Goal: Task Accomplishment & Management: Manage account settings

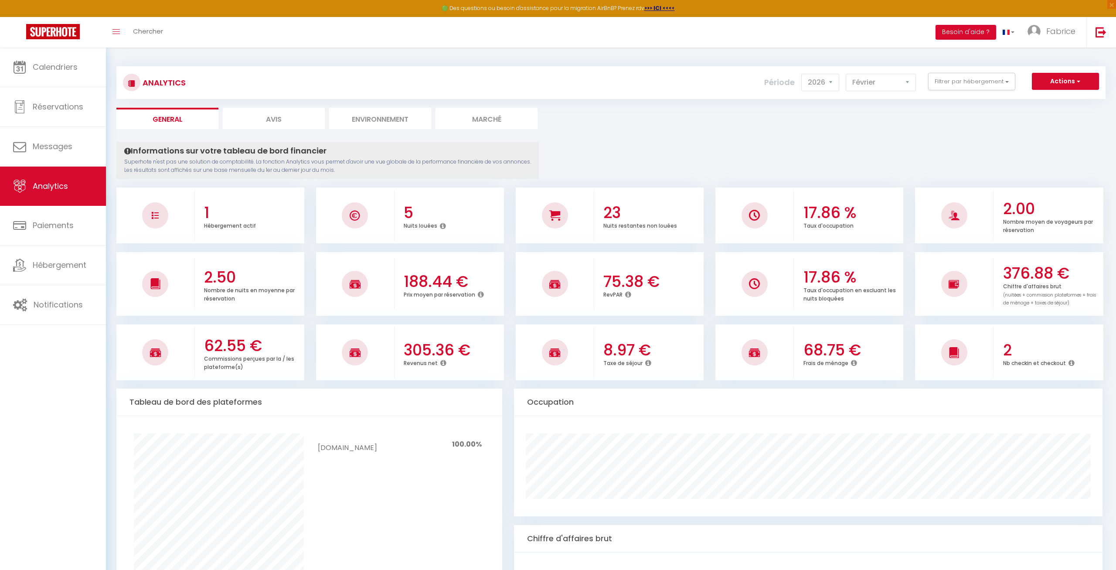
select select "2026"
select select "2"
click at [63, 63] on span "Calendriers" at bounding box center [55, 66] width 45 height 11
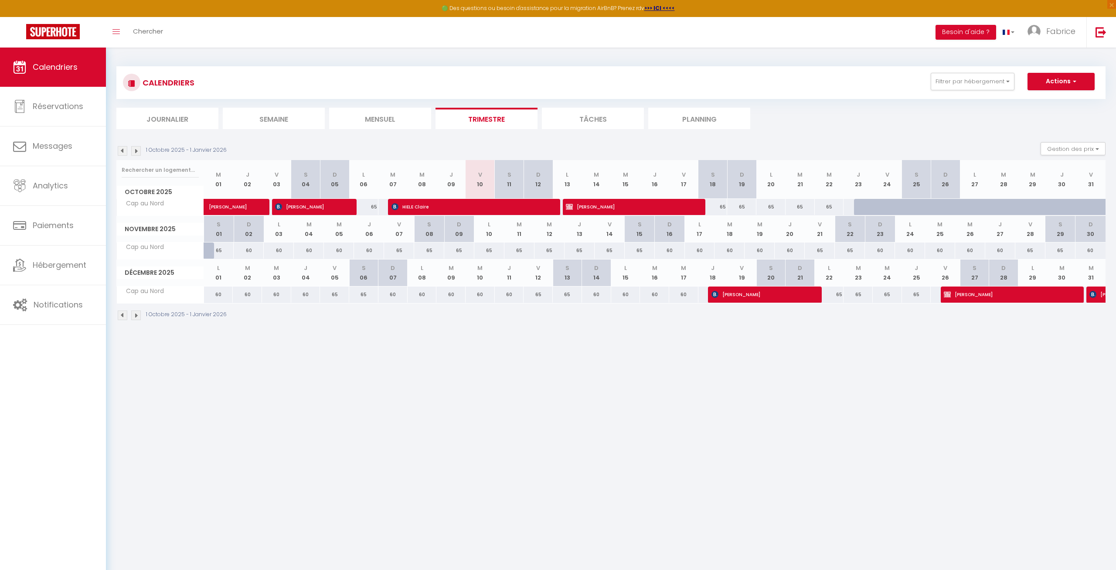
click at [123, 151] on img at bounding box center [123, 151] width 10 height 10
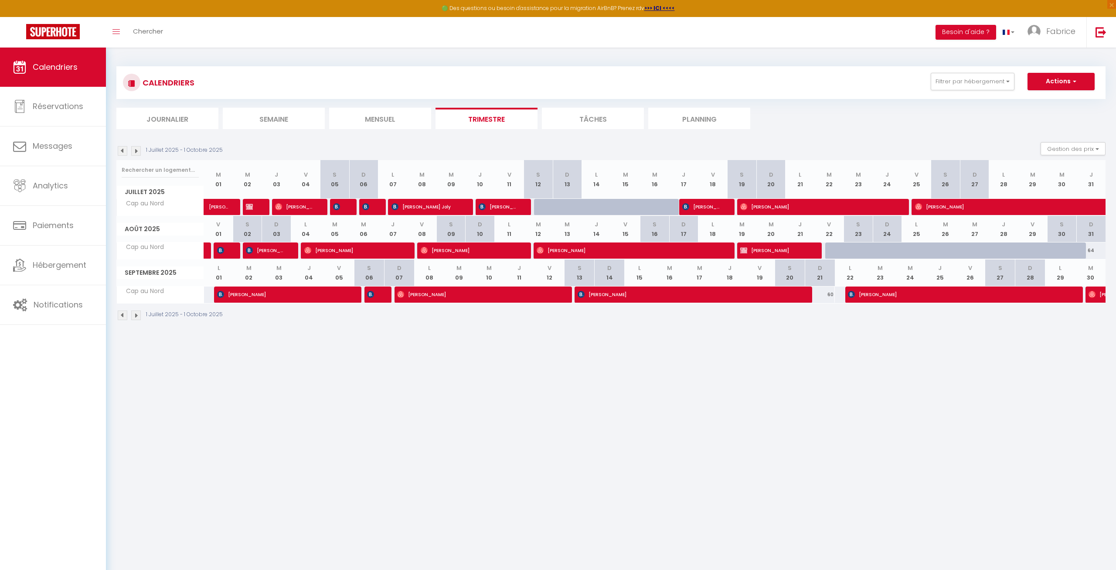
click at [137, 150] on img at bounding box center [136, 151] width 10 height 10
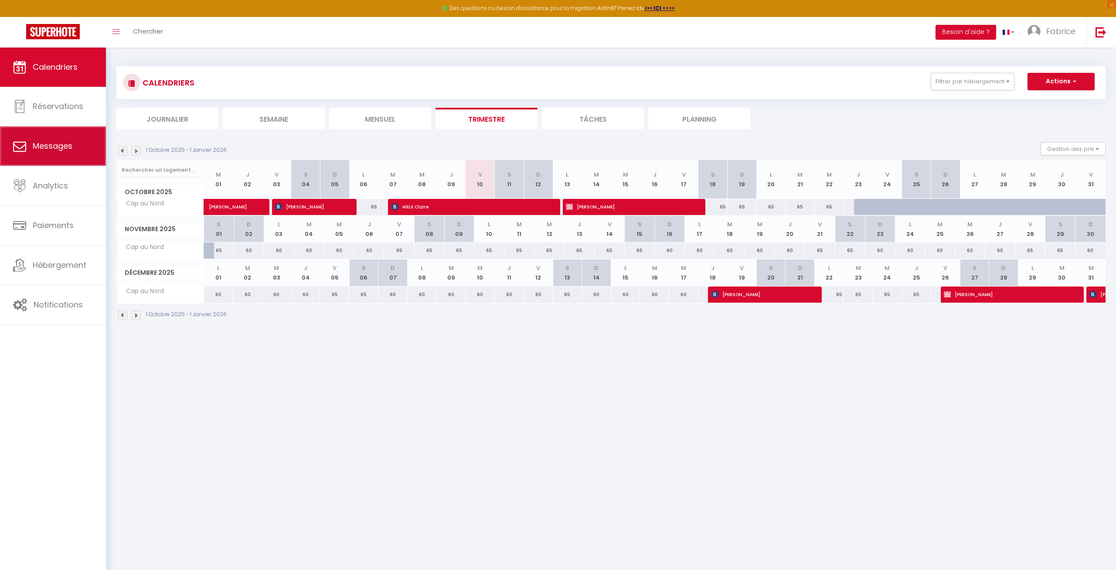
click at [53, 150] on span "Messages" at bounding box center [53, 145] width 40 height 11
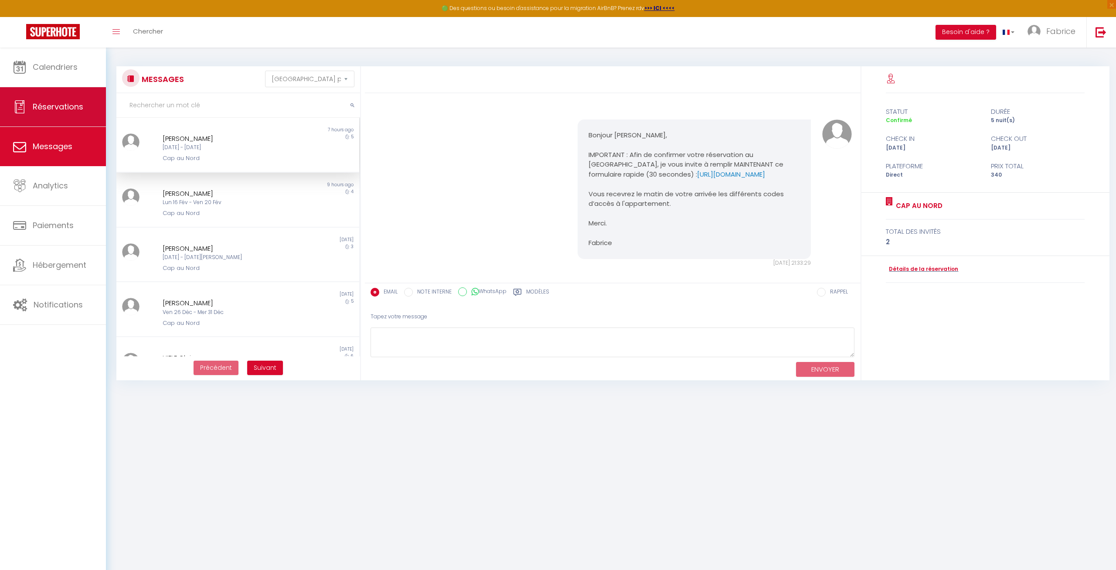
scroll to position [1191, 0]
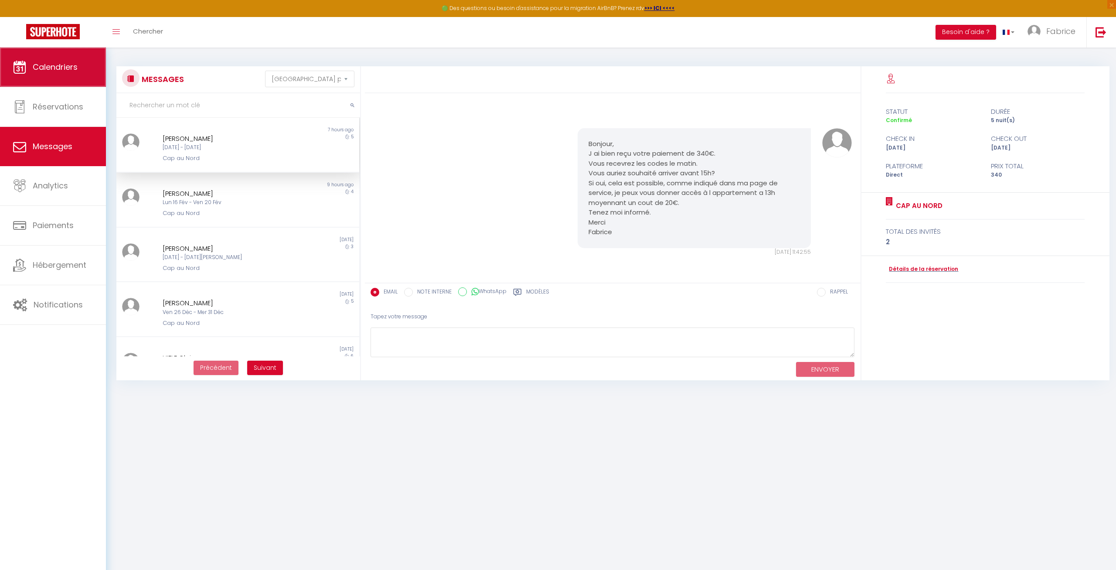
click at [48, 70] on span "Calendriers" at bounding box center [55, 66] width 45 height 11
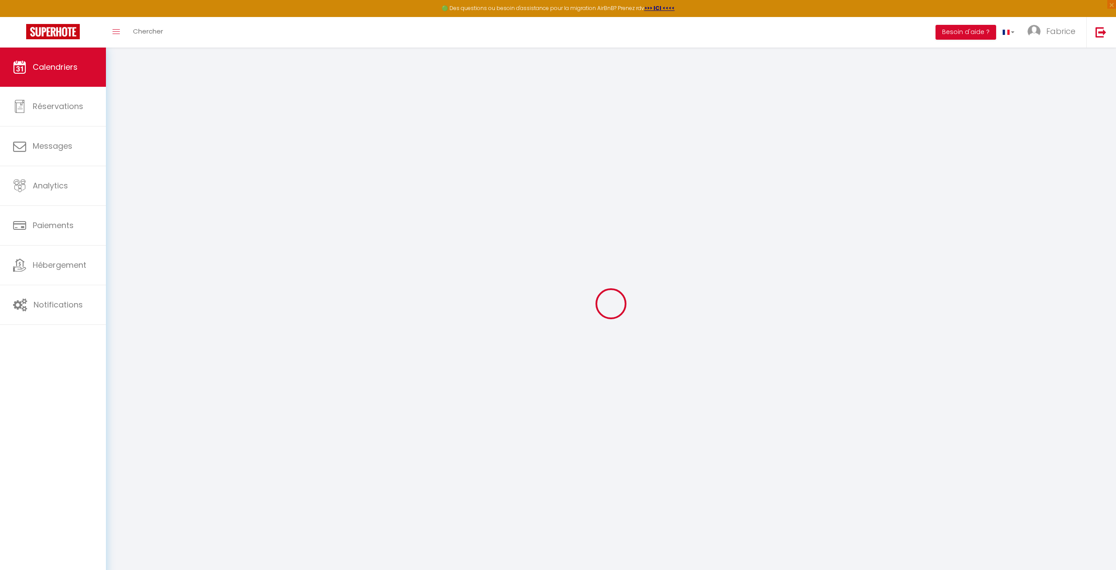
select select
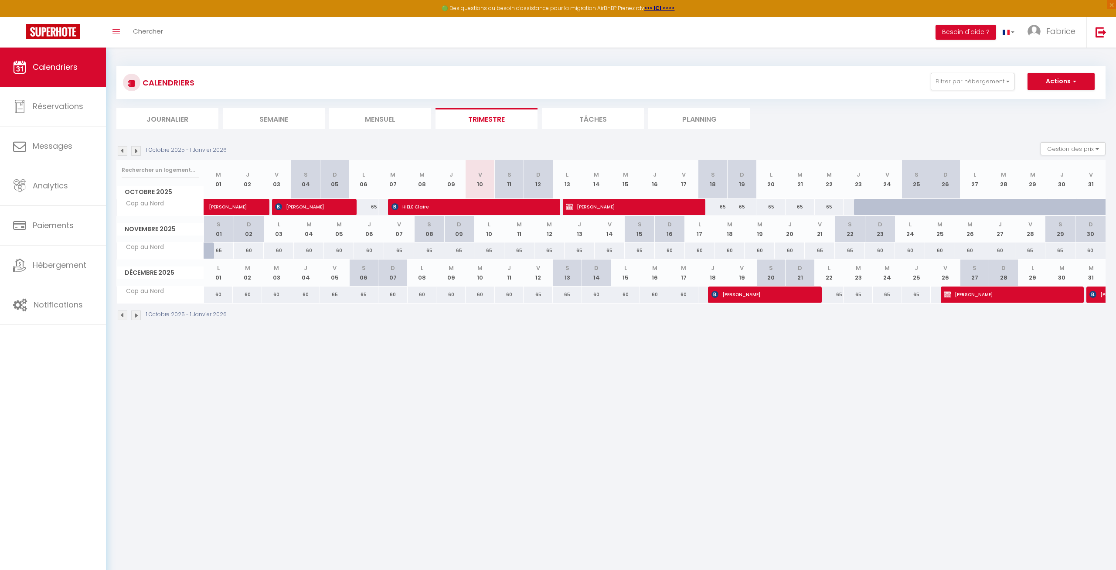
click at [302, 202] on span "[PERSON_NAME]" at bounding box center [309, 206] width 68 height 17
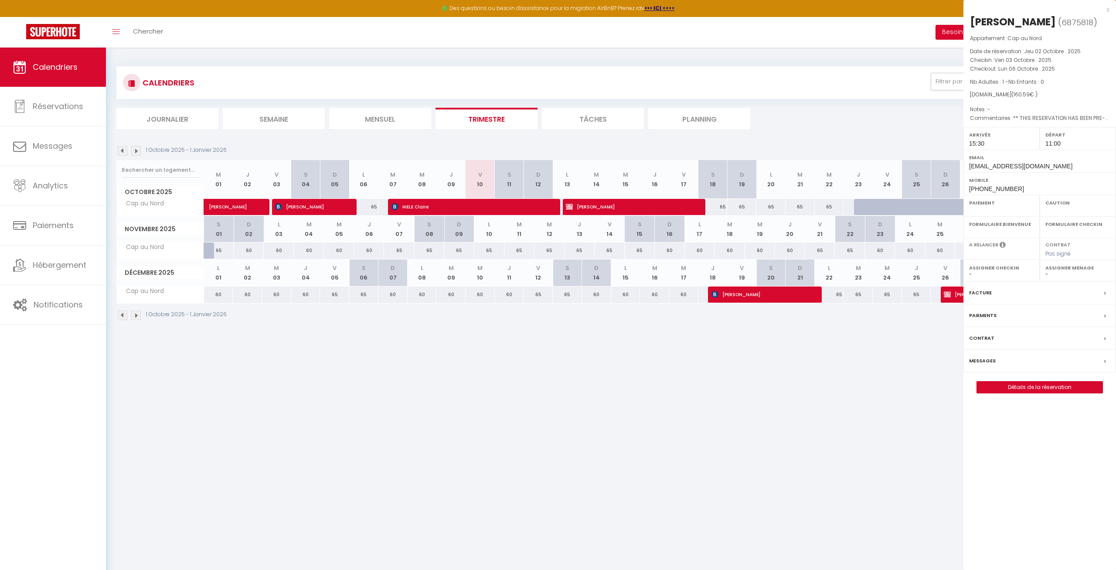
select select "OK"
select select "1"
select select "0"
select select "1"
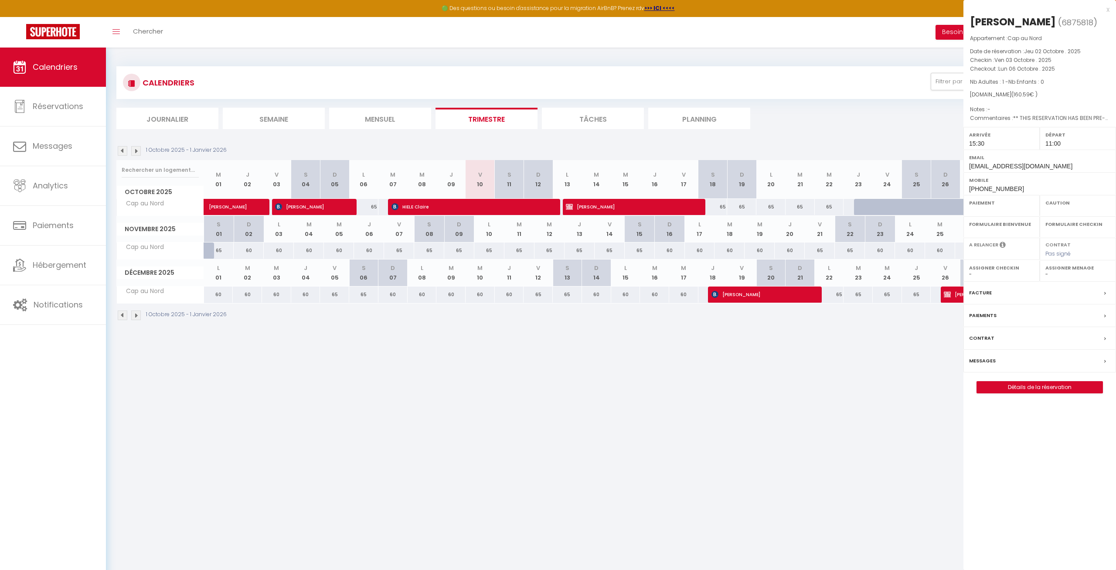
select select
select select "10070"
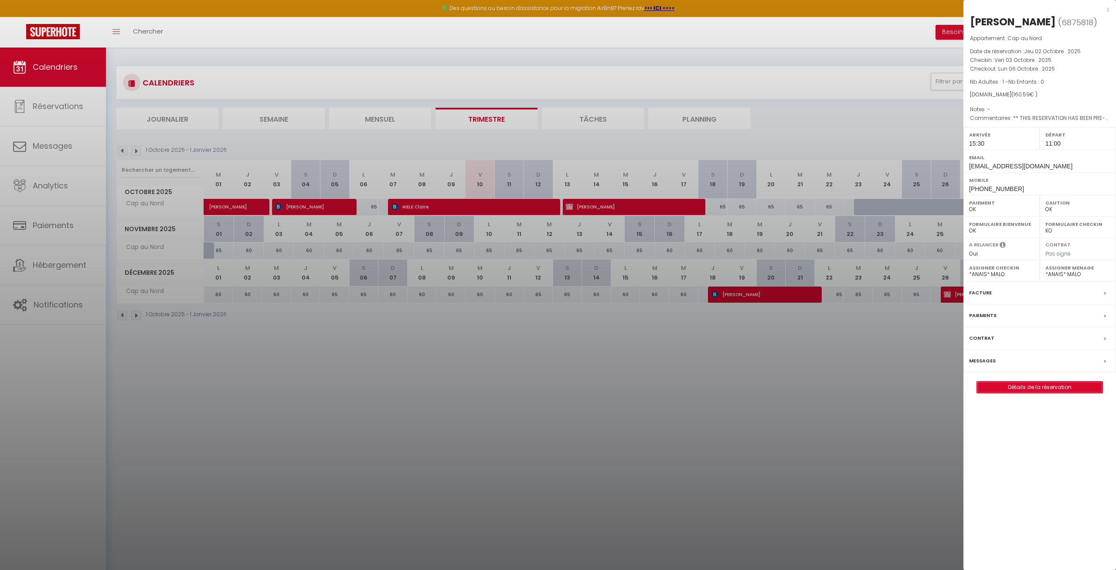
click at [1037, 386] on link "Détails de la réservation" at bounding box center [1040, 386] width 126 height 11
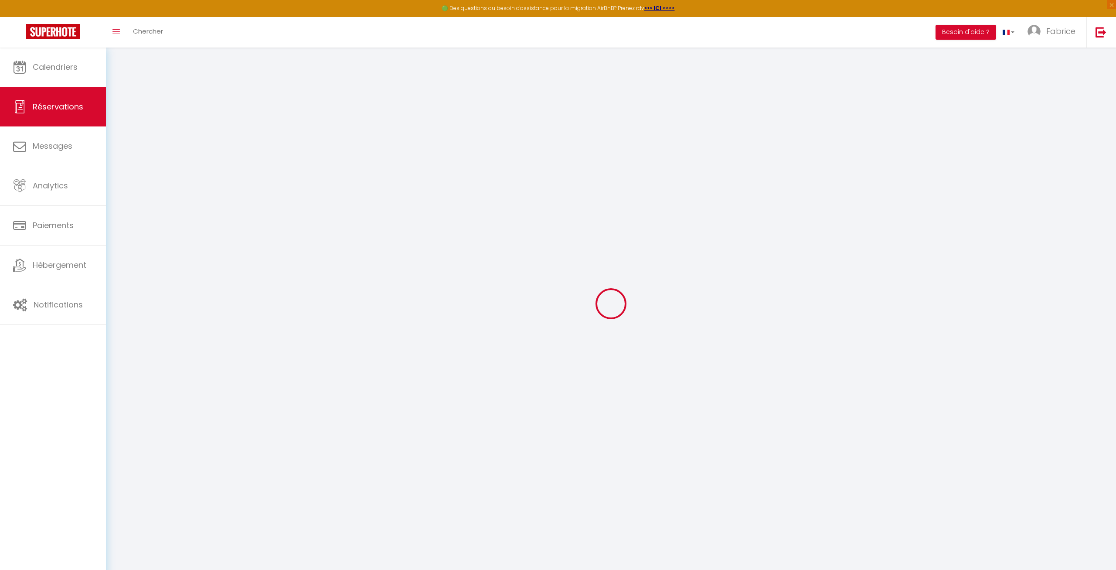
select select
checkbox input "false"
select select
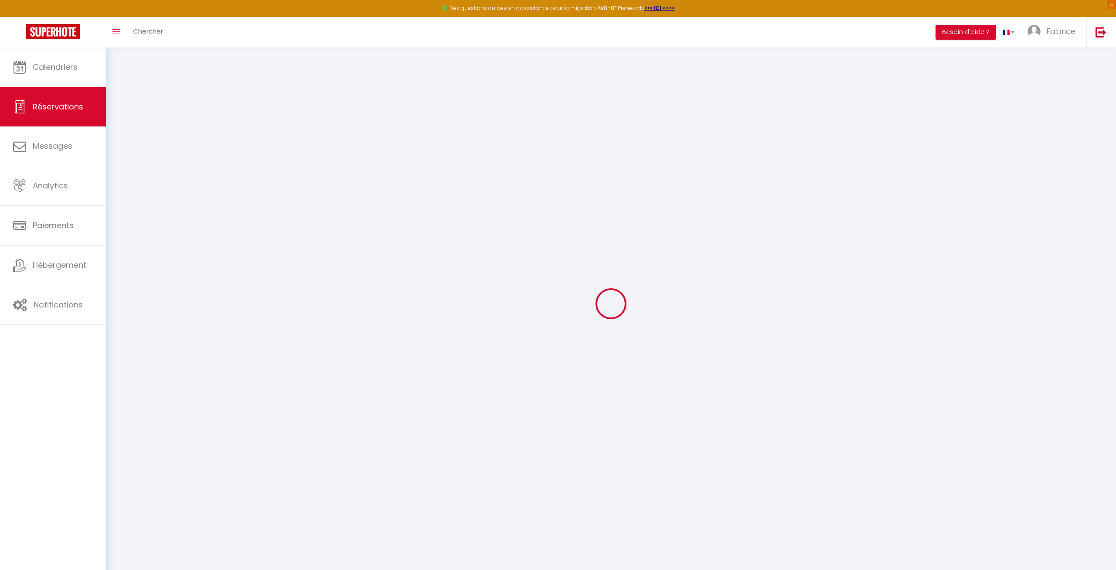
checkbox input "false"
type textarea "** THIS RESERVATION HAS BEEN PRE-PAID ** BOOKING NOTE : Payment charge is EUR 2…"
select select
checkbox input "false"
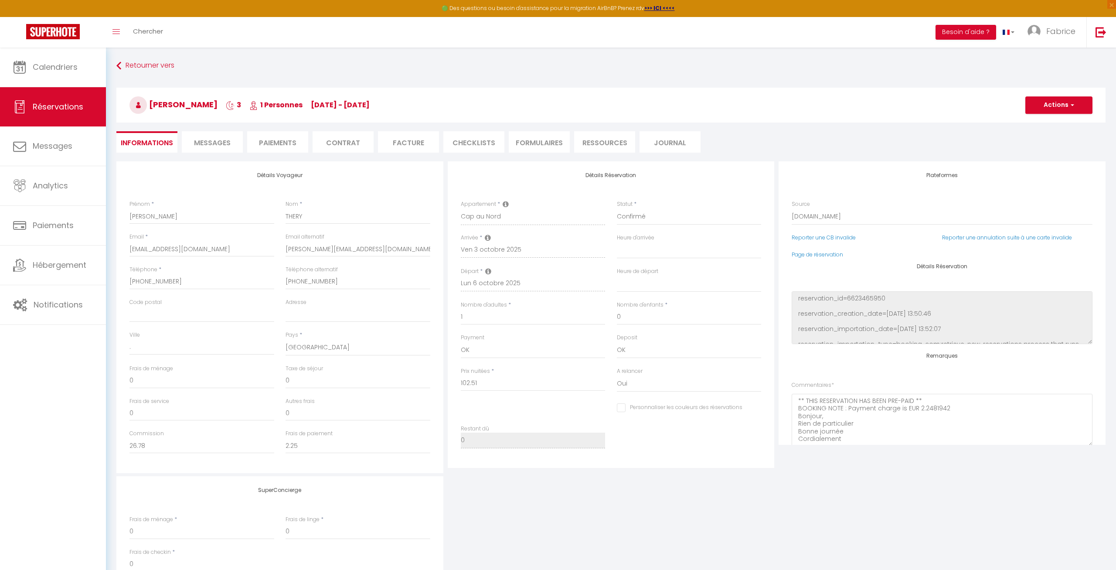
type input "55"
type input "3.08"
select select
checkbox input "false"
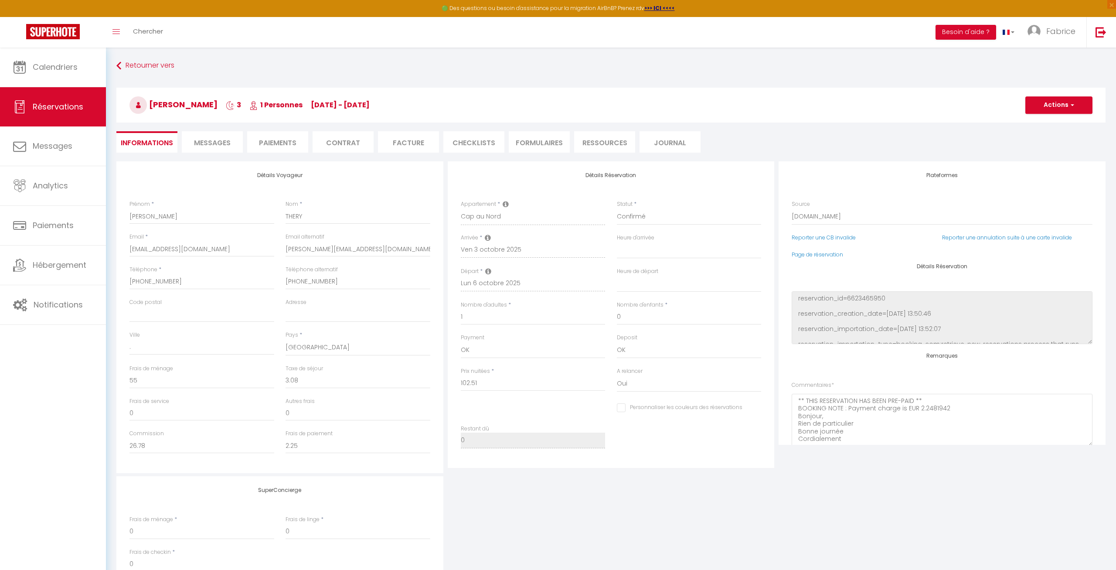
select select "15:30"
select select "11:00"
click at [220, 141] on span "Messages" at bounding box center [212, 143] width 37 height 10
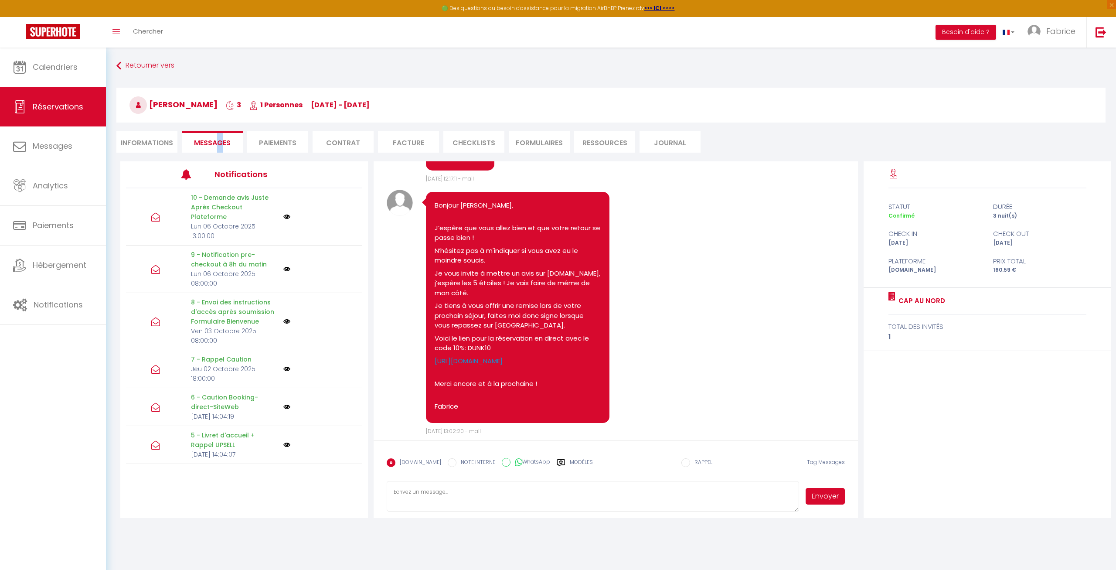
scroll to position [2607, 0]
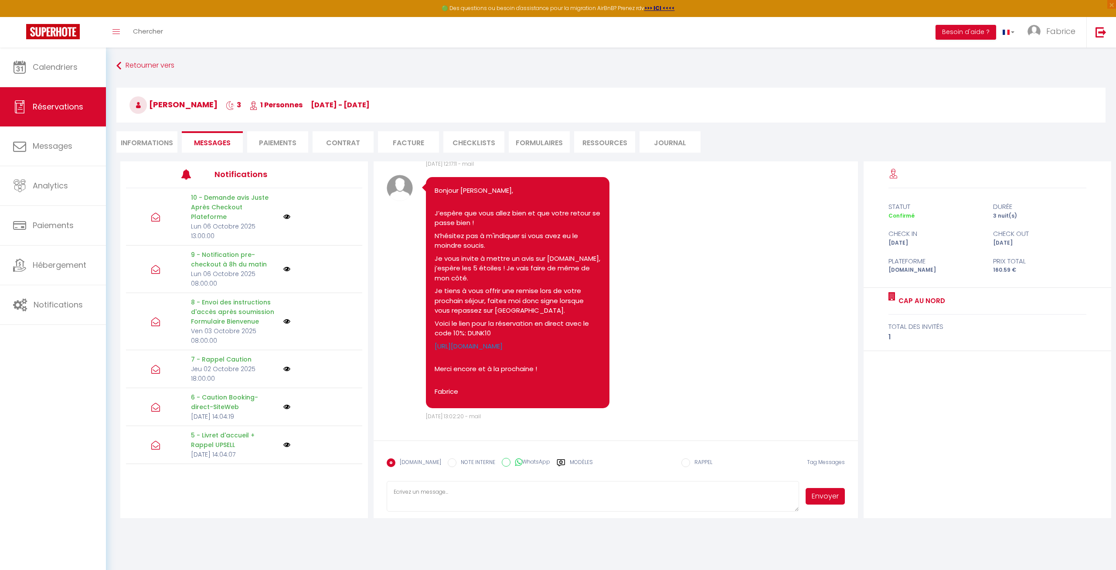
click at [502, 494] on textarea at bounding box center [593, 496] width 412 height 31
click at [480, 500] on textarea "Bonjour [PERSON_NAME], J’espère que vous allez bien." at bounding box center [593, 496] width 412 height 31
click at [723, 487] on textarea "Bonjour [PERSON_NAME], J’espère que vous allez bien. Si votre séjour s'est très…" at bounding box center [593, 496] width 412 height 31
click at [779, 485] on textarea "Bonjour [PERSON_NAME], J’espère que vous allez bien. Si votre séjour s'est très…" at bounding box center [593, 496] width 412 height 31
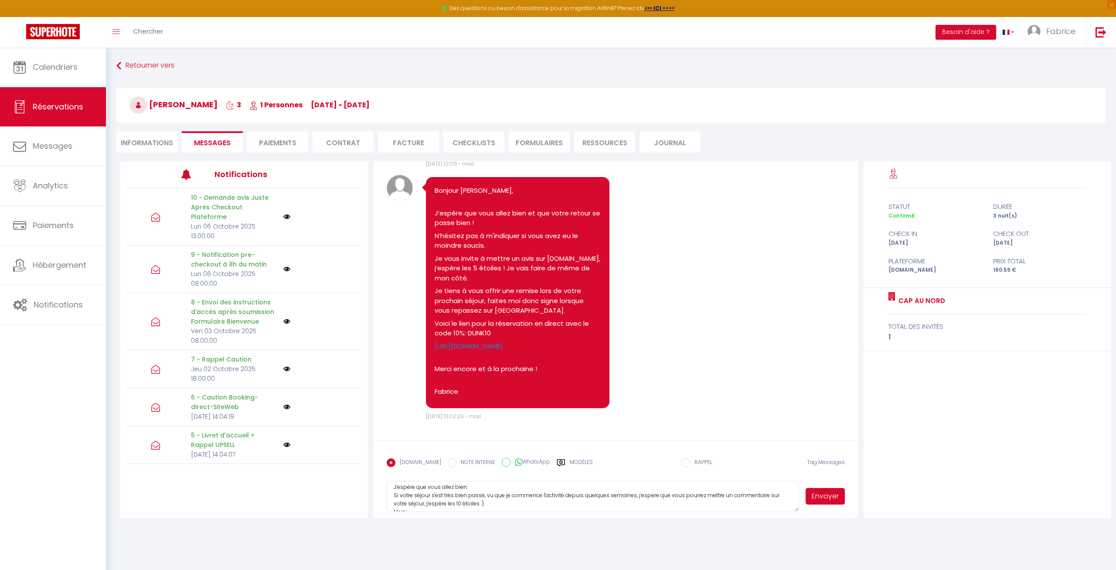
scroll to position [0, 0]
click at [533, 488] on textarea "Bonjour [PERSON_NAME], J’espère que vous allez bien. Si votre séjour s'est très…" at bounding box center [593, 496] width 412 height 31
click at [394, 508] on textarea "Bonjour [PERSON_NAME], J’espère que vous allez bien. Si votre séjour s'est très…" at bounding box center [593, 496] width 412 height 31
type textarea "Bonjour [PERSON_NAME], J’espère que vous allez bien. Je commence l'activité dep…"
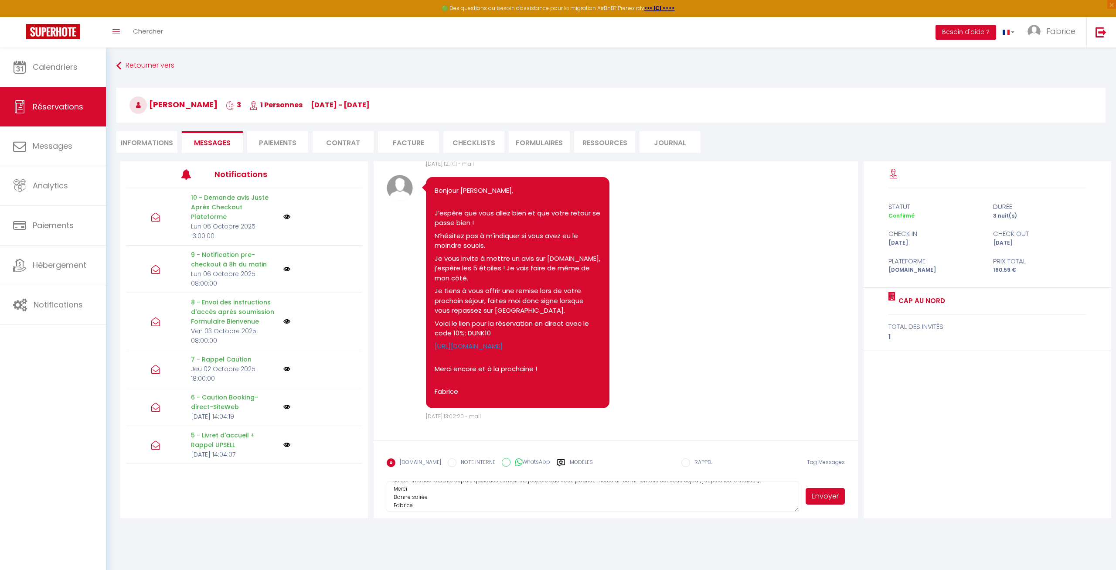
click at [826, 496] on button "Envoyer" at bounding box center [825, 496] width 39 height 17
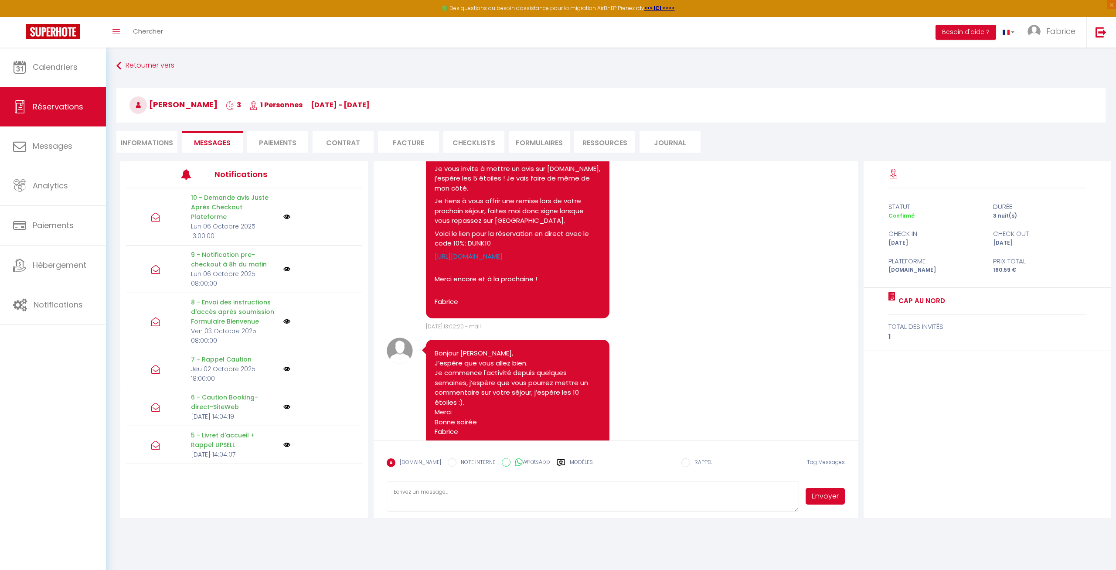
scroll to position [2733, 0]
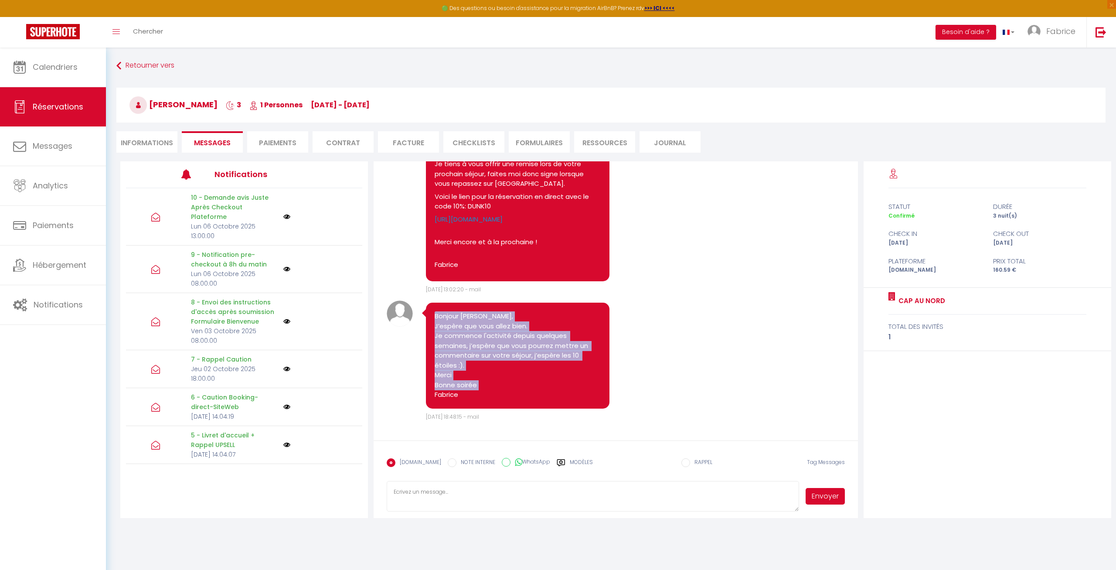
drag, startPoint x: 470, startPoint y: 397, endPoint x: 432, endPoint y: 319, distance: 86.2
click at [435, 319] on pre "Bonjour [PERSON_NAME], J’espère que vous allez bien. Je commence l'activité dep…" at bounding box center [518, 355] width 166 height 88
click at [432, 319] on div "Bonjour [PERSON_NAME], J’espère que vous allez bien. Je commence l'activité dep…" at bounding box center [517, 356] width 183 height 106
drag, startPoint x: 437, startPoint y: 315, endPoint x: 481, endPoint y: 392, distance: 89.2
click at [481, 392] on pre "Bonjour [PERSON_NAME], J’espère que vous allez bien. Je commence l'activité dep…" at bounding box center [518, 355] width 166 height 88
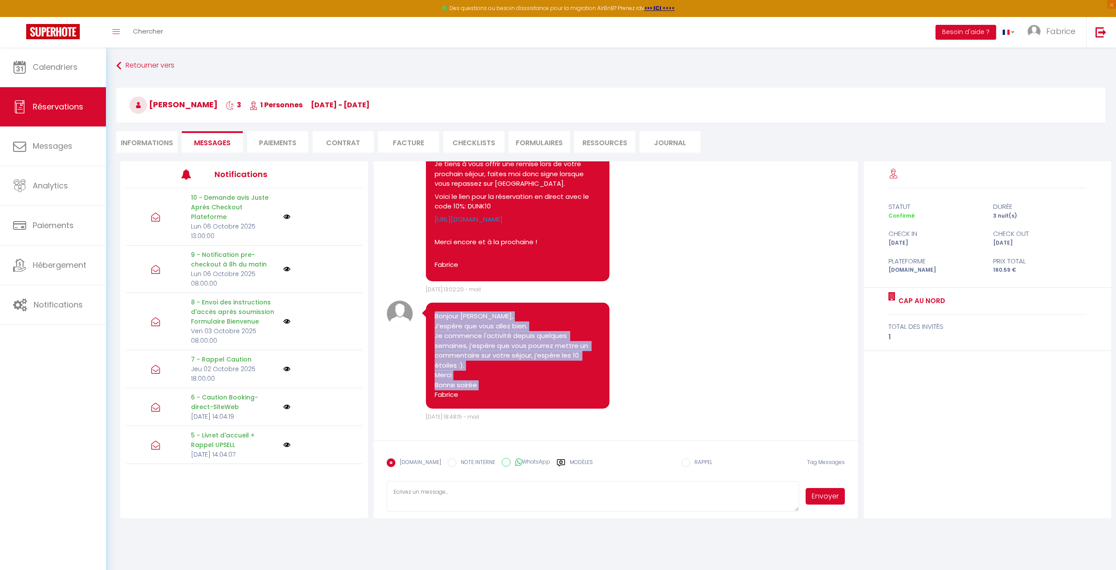
click at [481, 392] on pre "Bonjour [PERSON_NAME], J’espère que vous allez bien. Je commence l'activité dep…" at bounding box center [518, 355] width 166 height 88
drag, startPoint x: 438, startPoint y: 316, endPoint x: 458, endPoint y: 392, distance: 79.4
click at [458, 392] on pre "Bonjour [PERSON_NAME], J’espère que vous allez bien. Je commence l'activité dep…" at bounding box center [518, 355] width 166 height 88
drag, startPoint x: 459, startPoint y: 396, endPoint x: 427, endPoint y: 313, distance: 89.0
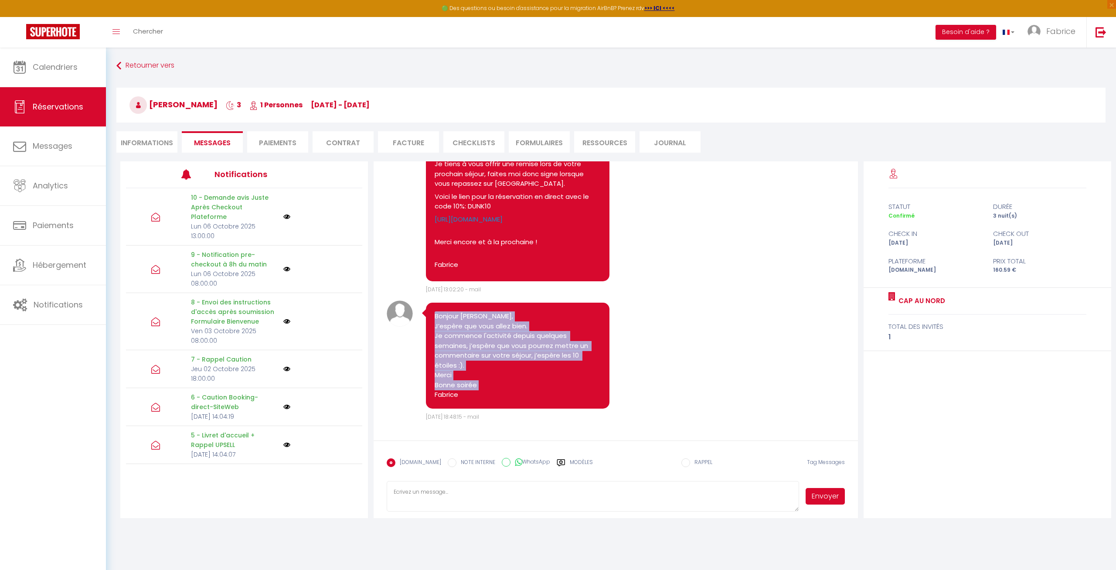
click at [435, 313] on pre "Bonjour [PERSON_NAME], J’espère que vous allez bien. Je commence l'activité dep…" at bounding box center [518, 355] width 166 height 88
copy pre "Bonjour [PERSON_NAME], J’espère que vous allez bien. Je commence l'activité dep…"
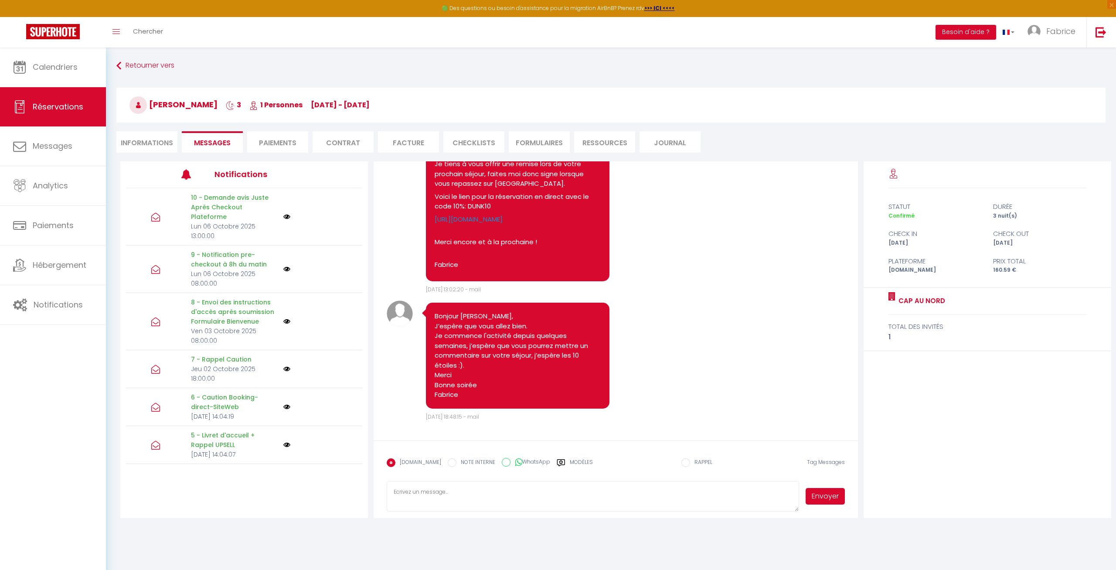
click at [658, 326] on div "Note Sms Bonjour [PERSON_NAME], J’espère que vous allez bien. Je commence l'act…" at bounding box center [616, 360] width 458 height 120
click at [67, 68] on span "Calendriers" at bounding box center [55, 66] width 45 height 11
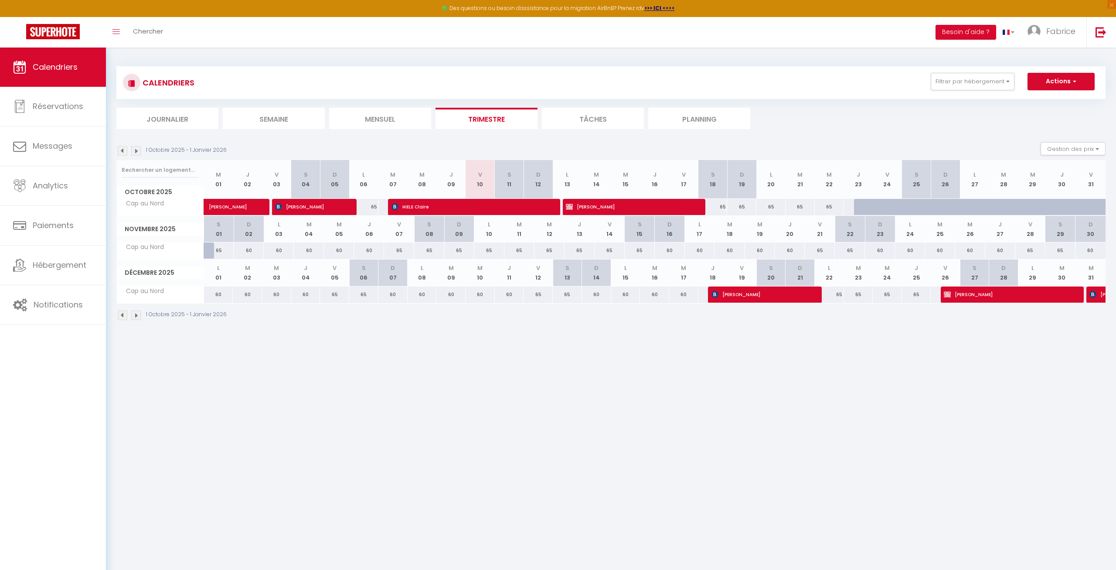
click at [125, 153] on img at bounding box center [123, 151] width 10 height 10
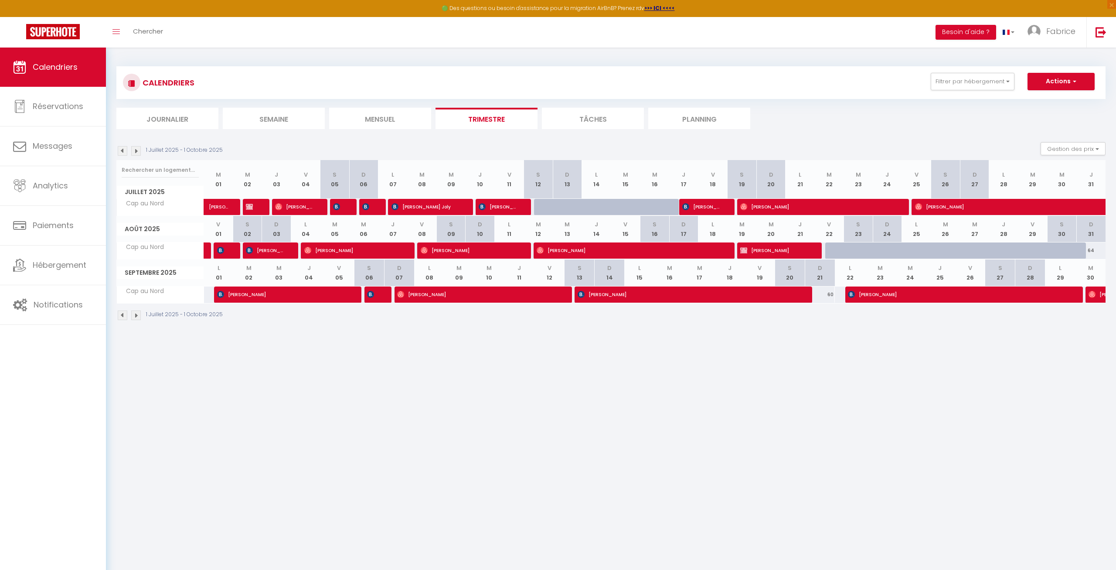
click at [961, 293] on span "[PERSON_NAME]" at bounding box center [955, 294] width 214 height 17
select select "OK"
select select "1"
select select "0"
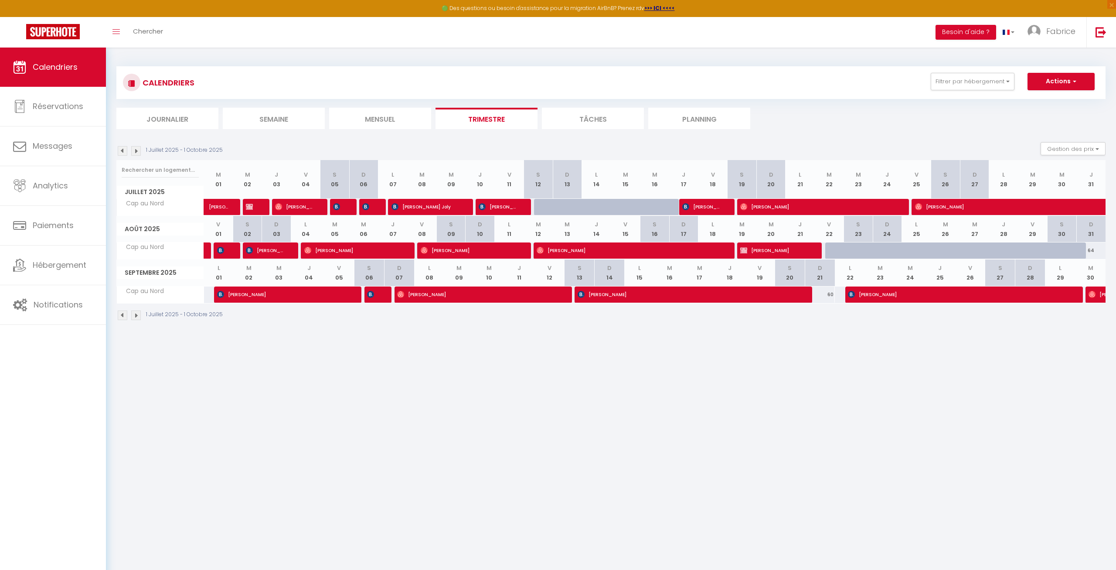
select select "1"
select select
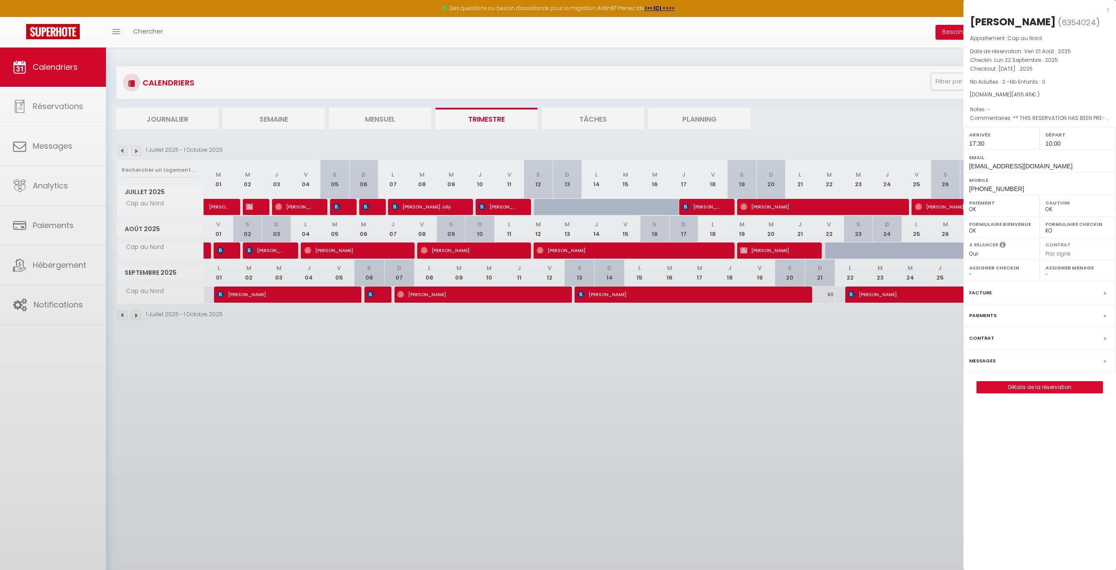
select select "10070"
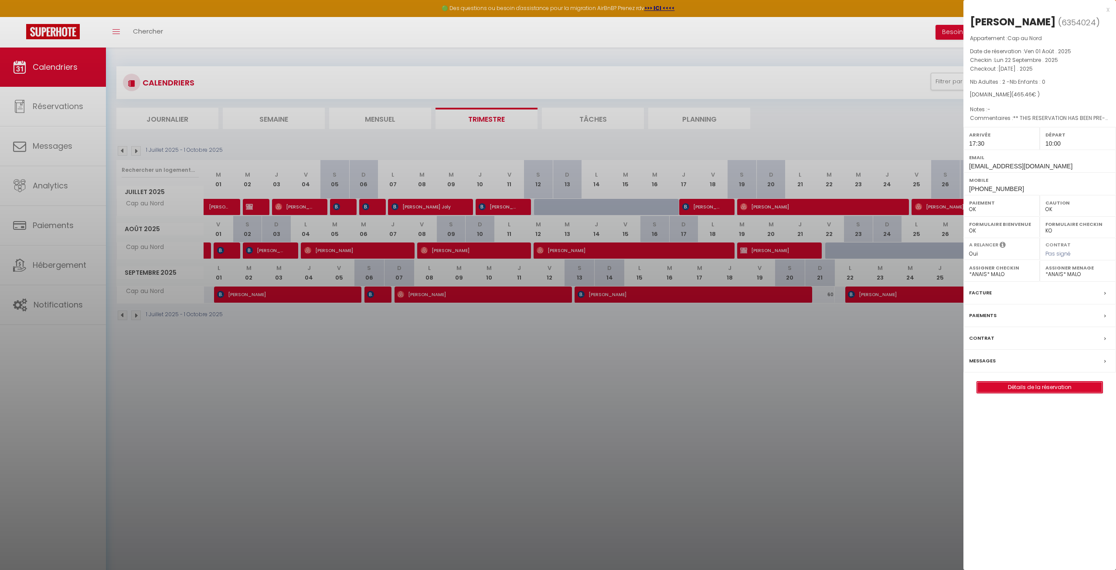
click at [1030, 386] on link "Détails de la réservation" at bounding box center [1040, 386] width 126 height 11
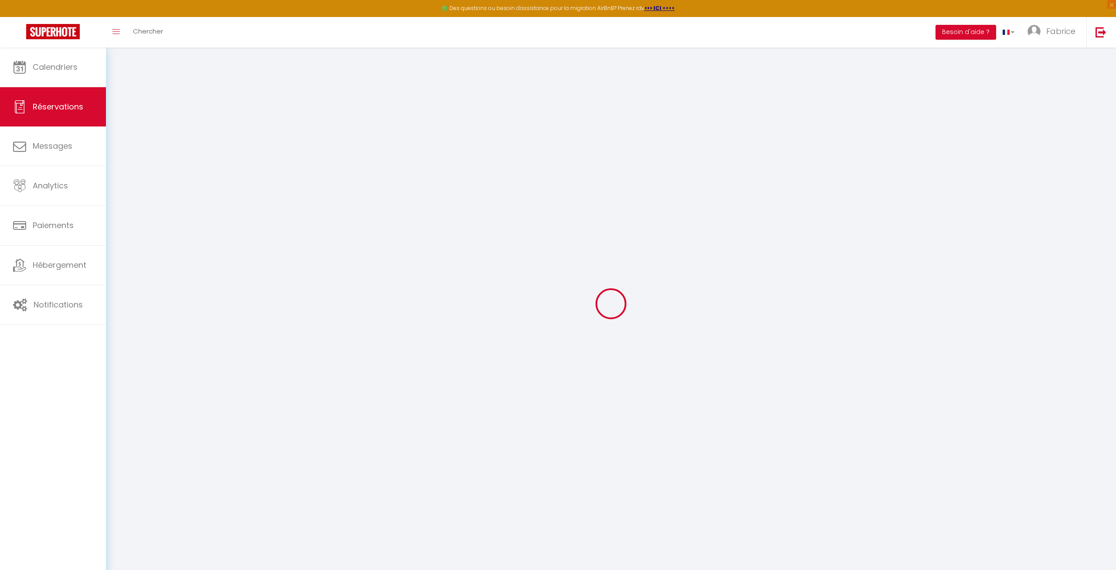
type input "[PERSON_NAME]"
type input "DESPAX"
type input "[EMAIL_ADDRESS][DOMAIN_NAME]"
type input "[PERSON_NAME][EMAIL_ADDRESS][DOMAIN_NAME]"
type input "[PHONE_NUMBER]"
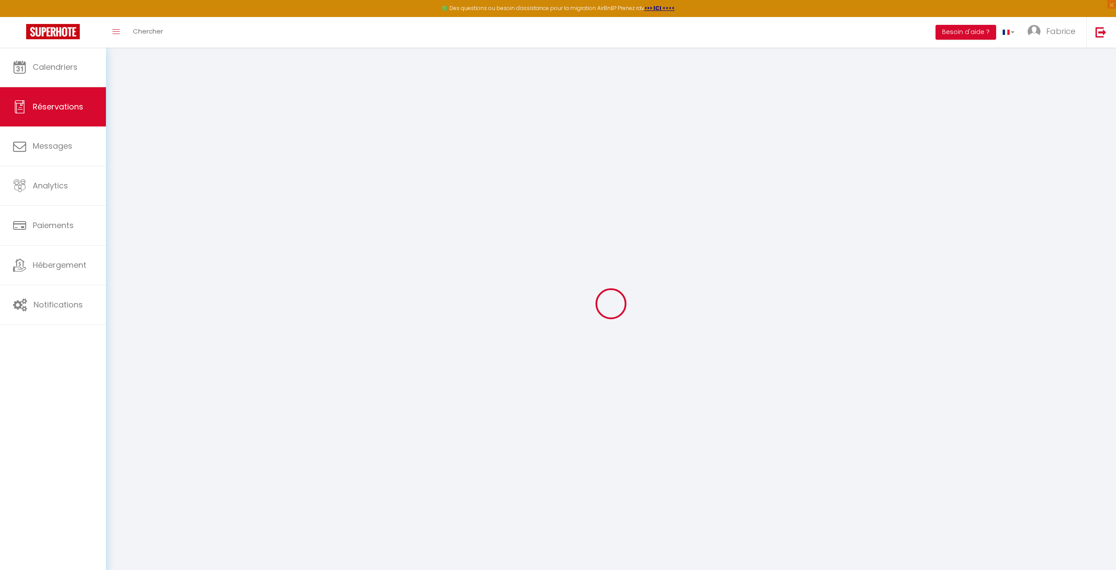
type input "[PHONE_NUMBER]"
type input "."
select select "FR"
type input "77.13"
type input "6.52"
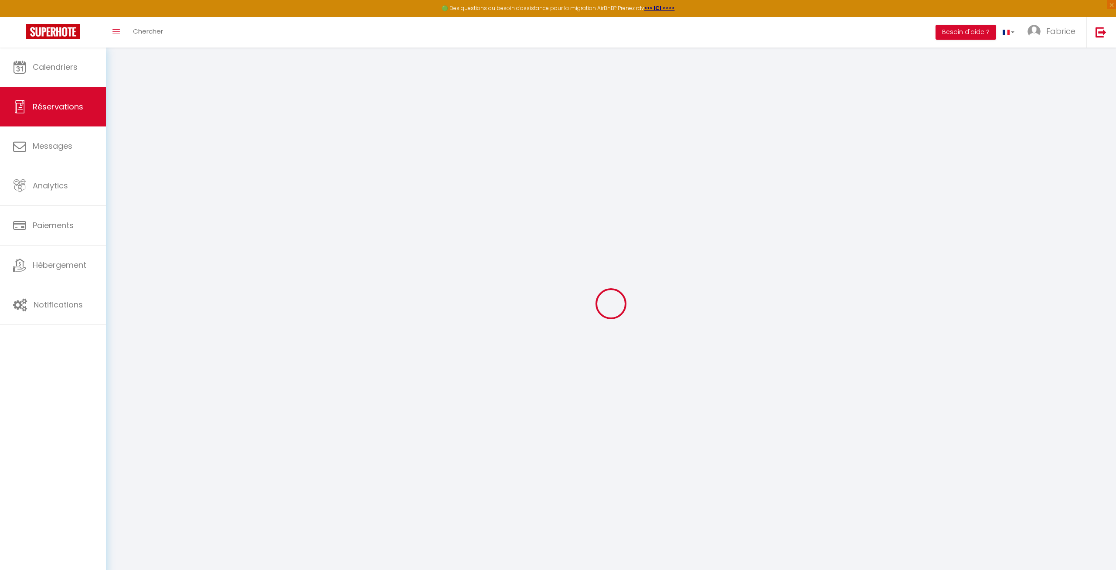
select select "69422"
select select "1"
select select
type input "2"
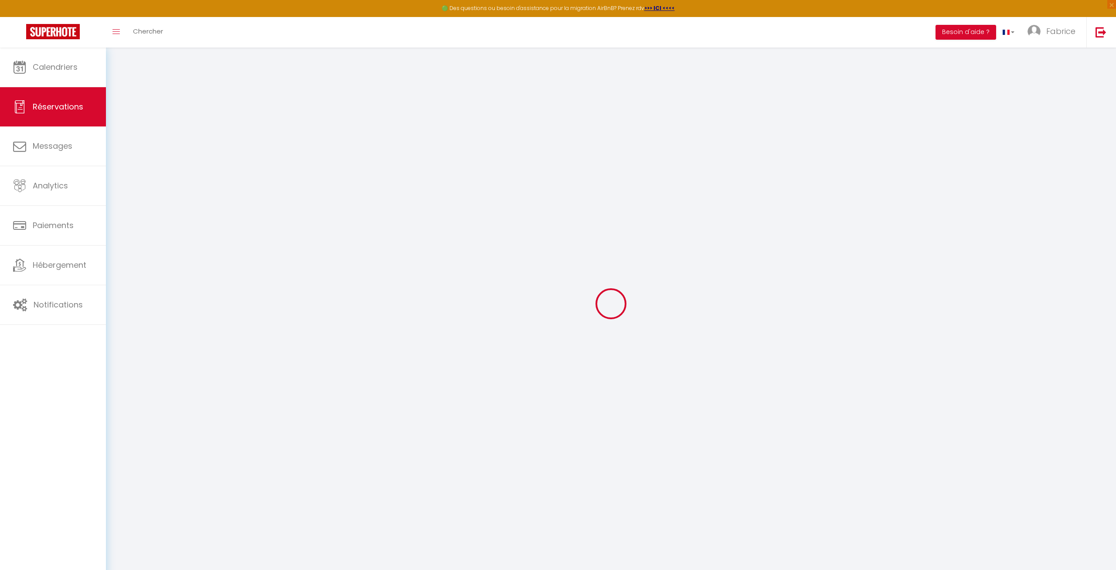
select select "12"
select select "15"
type input "391.71"
checkbox input "false"
type input "0"
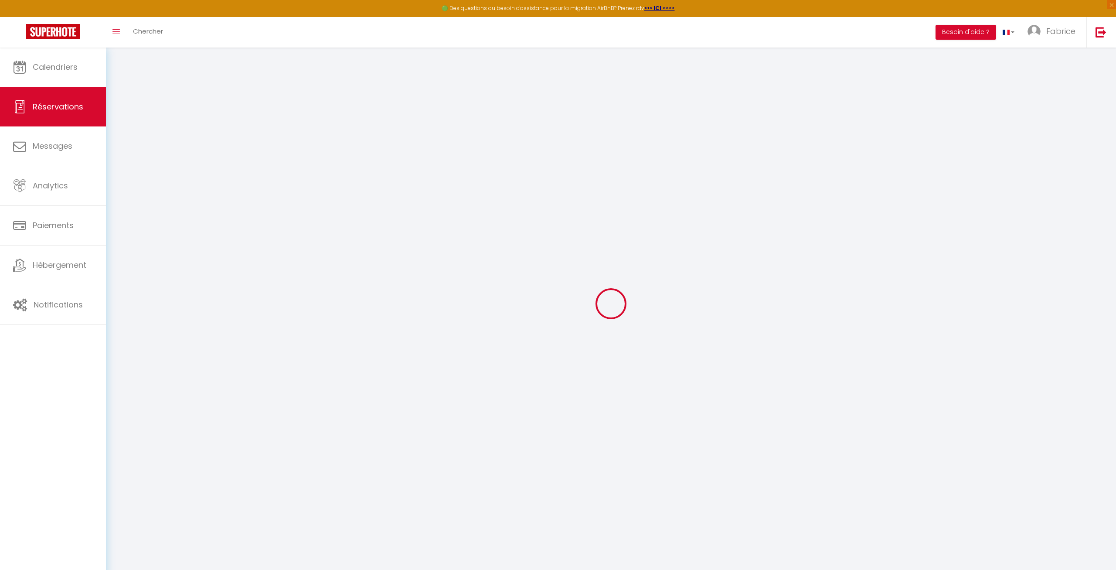
select select "2"
type input "0"
select select
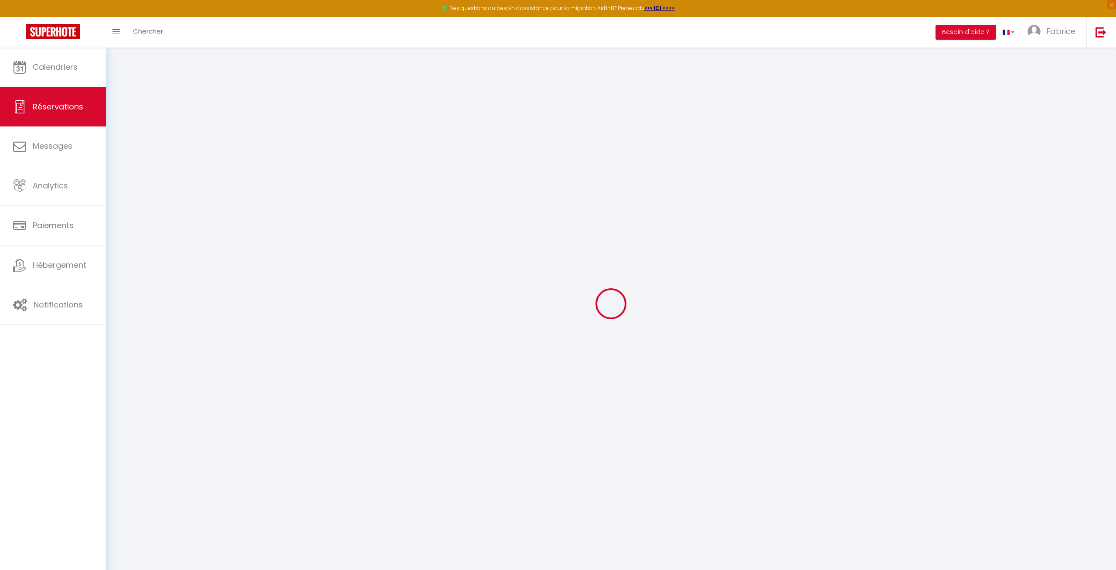
select select
checkbox input "false"
select select
checkbox input "false"
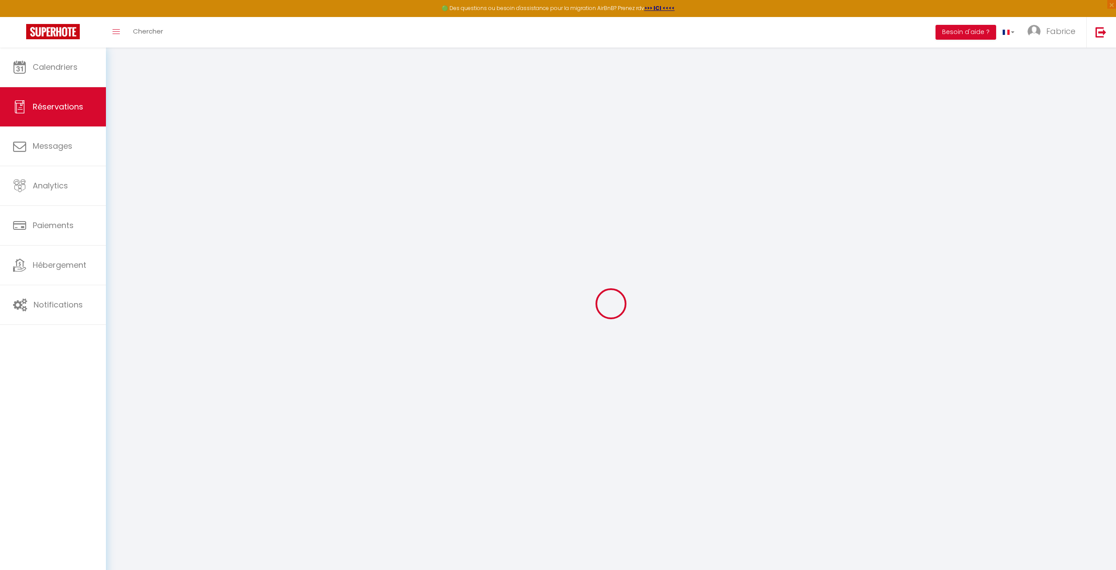
select select
checkbox input "false"
select select
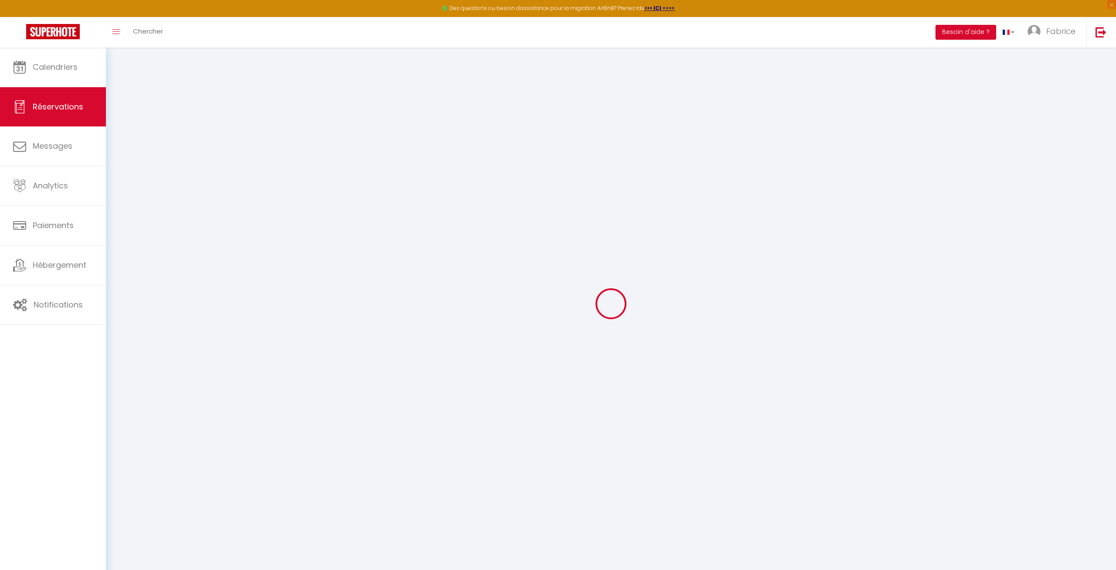
checkbox input "false"
type textarea "** THIS RESERVATION HAS BEEN PRE-PAID ** BOOKING NOTE : Payment charge is EUR 6…"
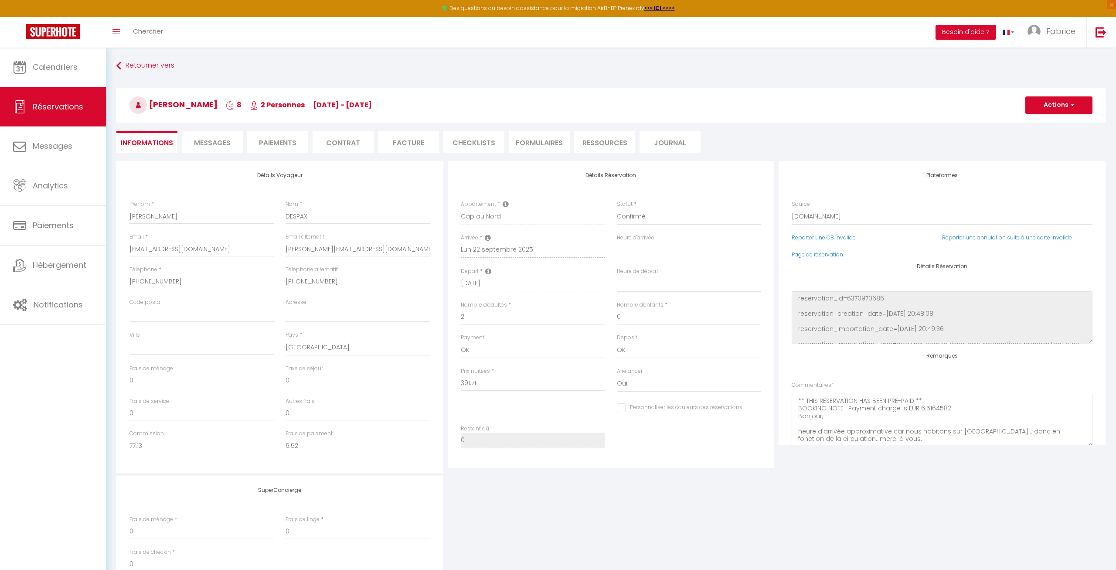
type input "62"
type input "11.75"
select select
checkbox input "false"
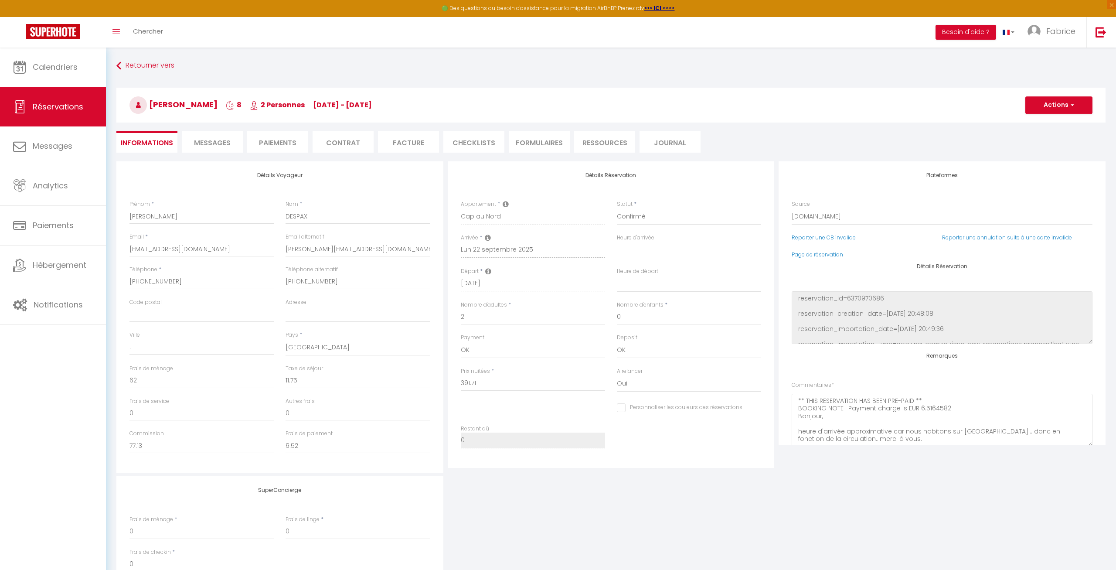
select select "17:30"
select select "10:00"
click at [218, 141] on span "Messages" at bounding box center [212, 143] width 37 height 10
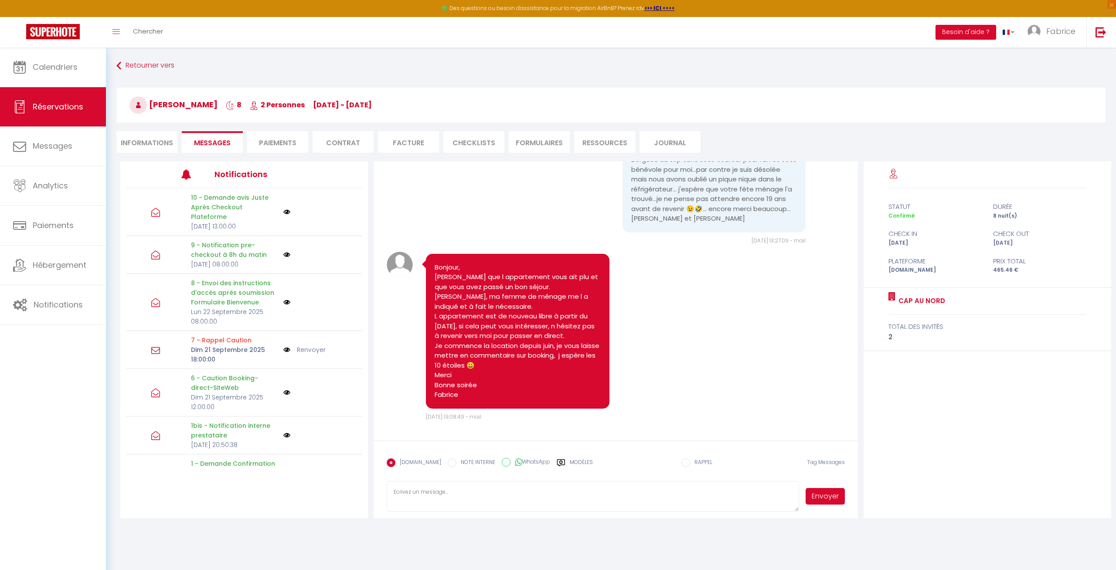
scroll to position [3179, 0]
click at [138, 63] on link "Retourner vers" at bounding box center [610, 66] width 989 height 16
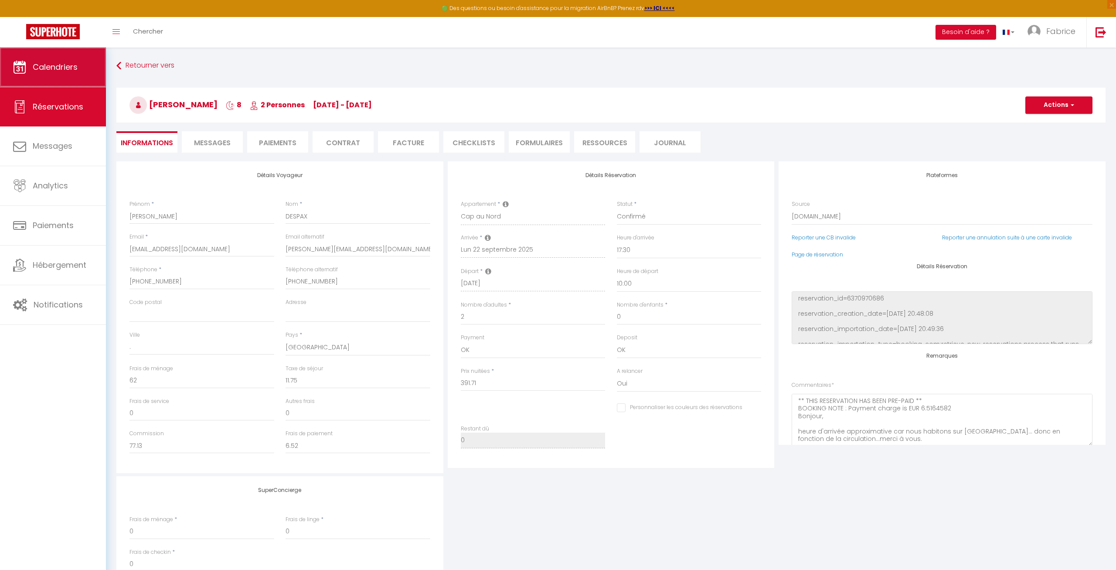
click at [51, 69] on span "Calendriers" at bounding box center [55, 66] width 45 height 11
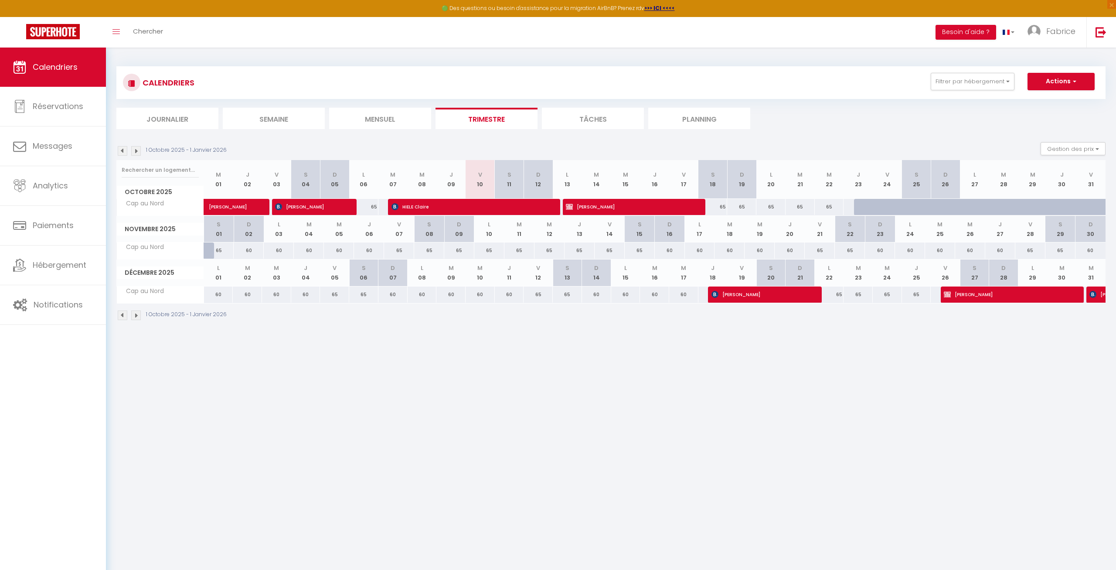
click at [122, 149] on img at bounding box center [123, 151] width 10 height 10
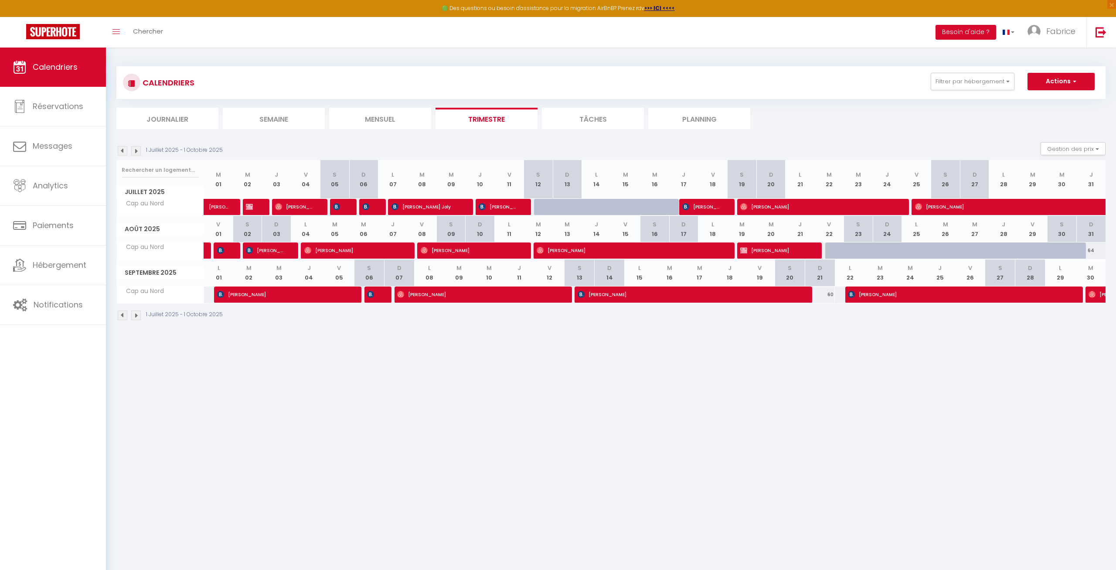
click at [135, 151] on img at bounding box center [136, 151] width 10 height 10
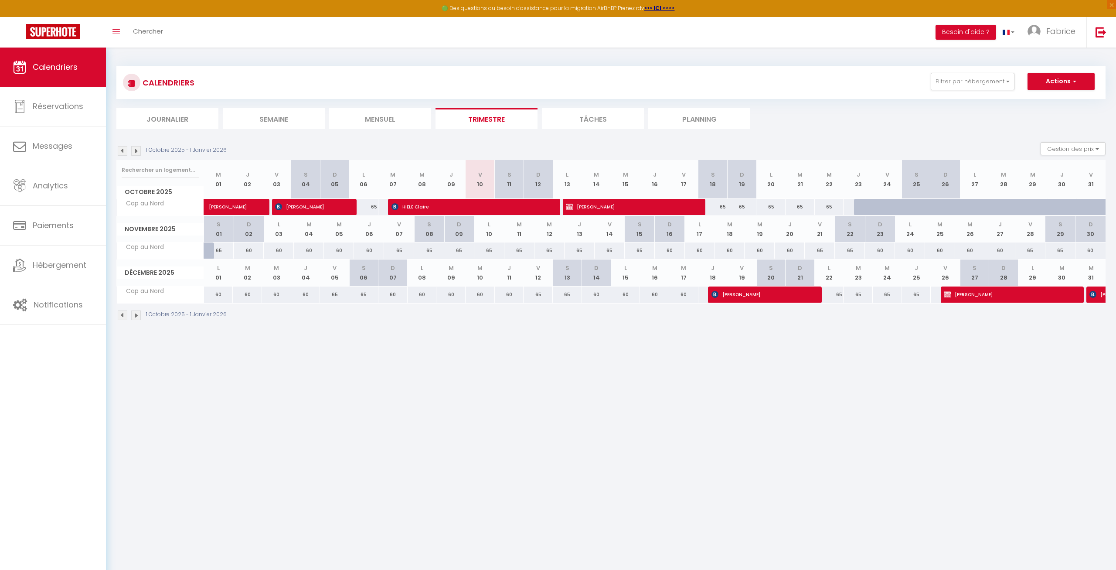
click at [134, 151] on img at bounding box center [136, 151] width 10 height 10
